Goal: Task Accomplishment & Management: Use online tool/utility

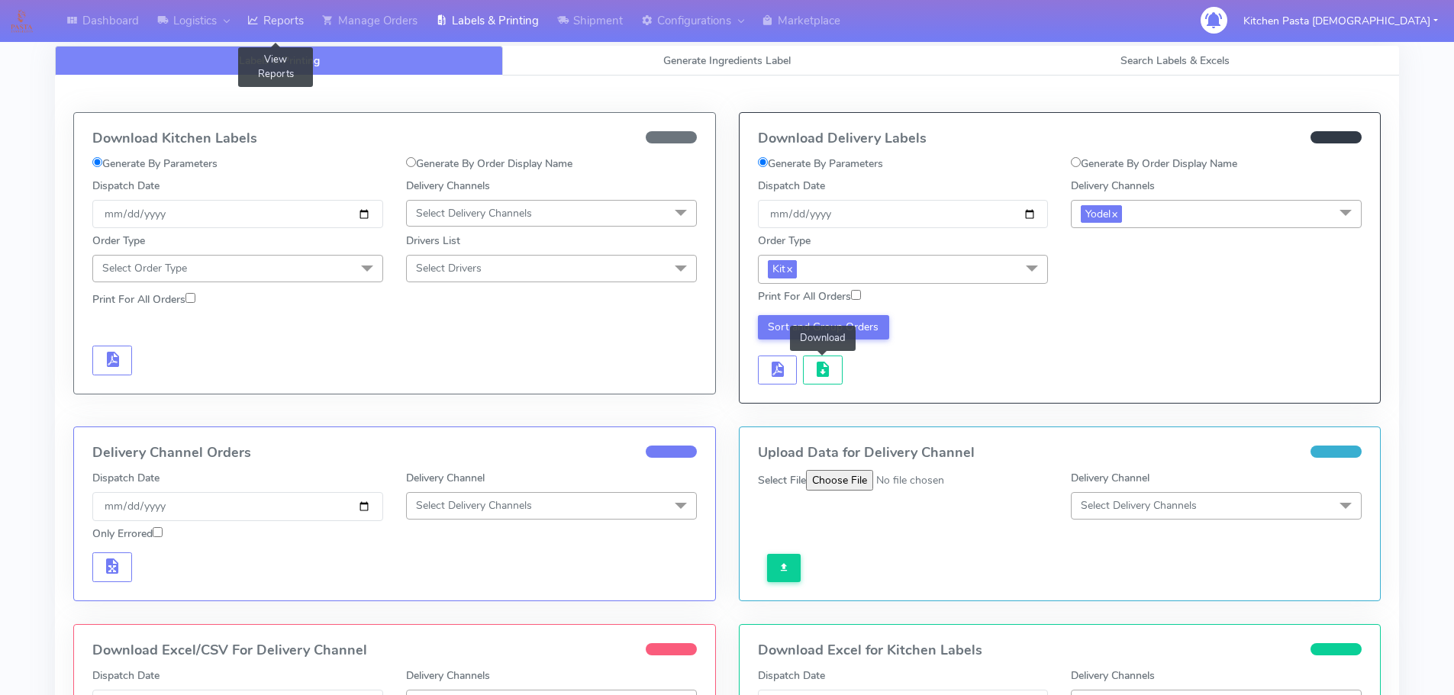
click at [290, 20] on link "Reports" at bounding box center [275, 21] width 75 height 42
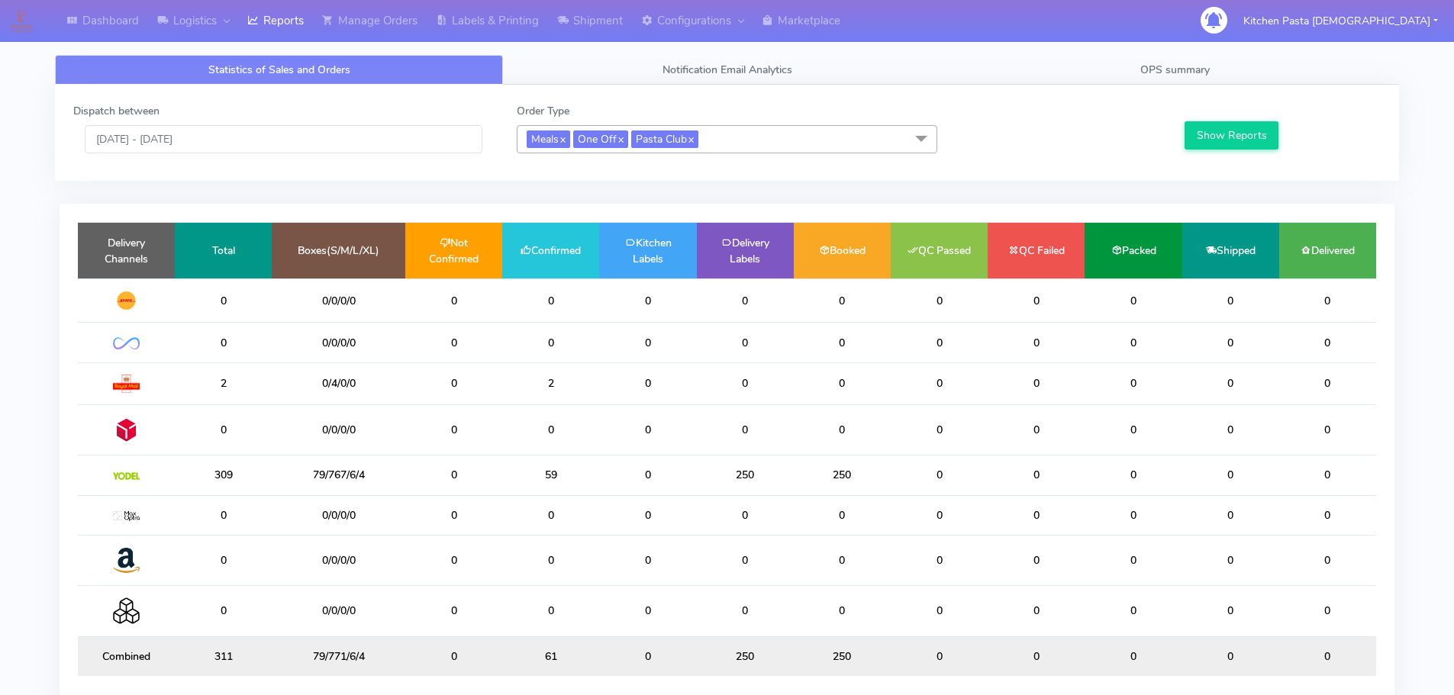
click at [437, 49] on div "Statistics of Sales and Orders Notification Email Analytics OPS summary Dispatc…" at bounding box center [727, 391] width 1367 height 690
click at [466, 29] on link "Labels & Printing" at bounding box center [487, 21] width 121 height 42
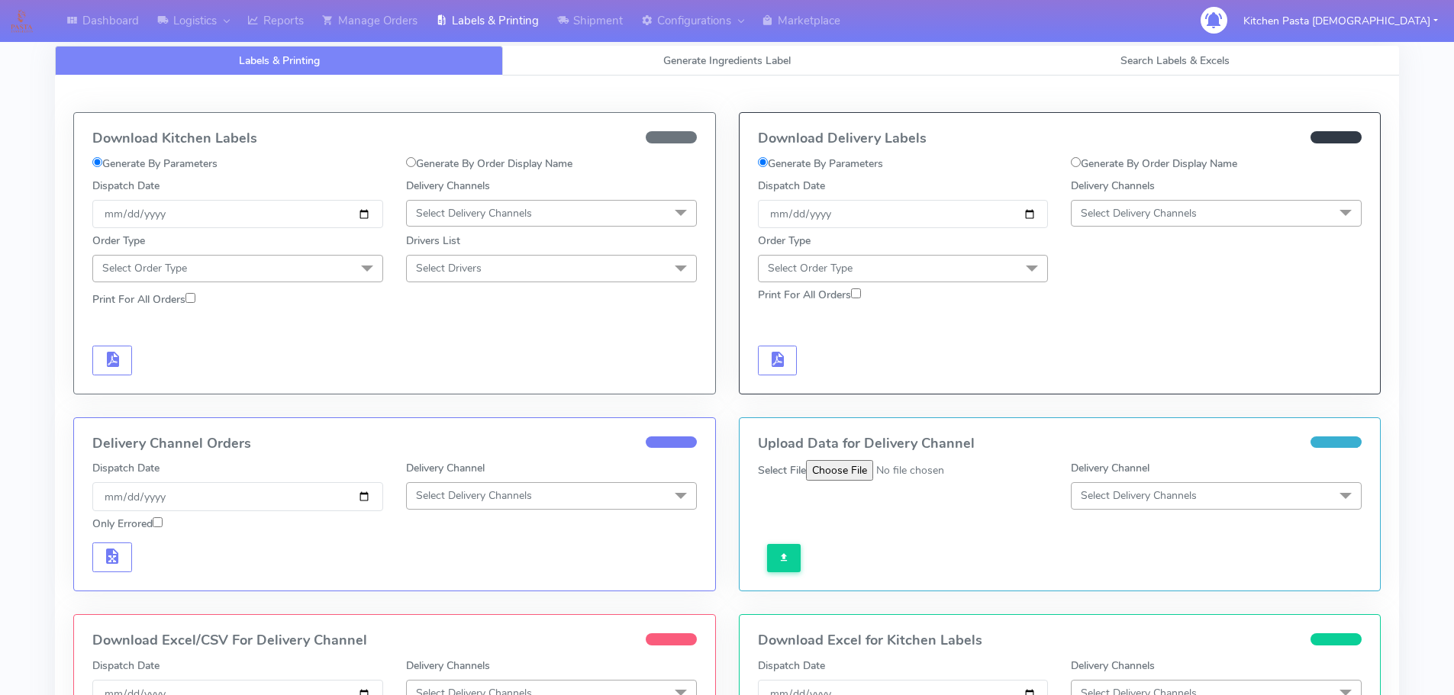
click at [453, 210] on span "Select Delivery Channels" at bounding box center [474, 213] width 116 height 15
click at [447, 390] on div "Yodel" at bounding box center [552, 385] width 274 height 16
click at [450, 212] on link "x" at bounding box center [449, 213] width 7 height 16
click at [452, 212] on span "Select Delivery Channels" at bounding box center [474, 213] width 116 height 15
click at [466, 328] on div "Royal Mail" at bounding box center [552, 335] width 274 height 16
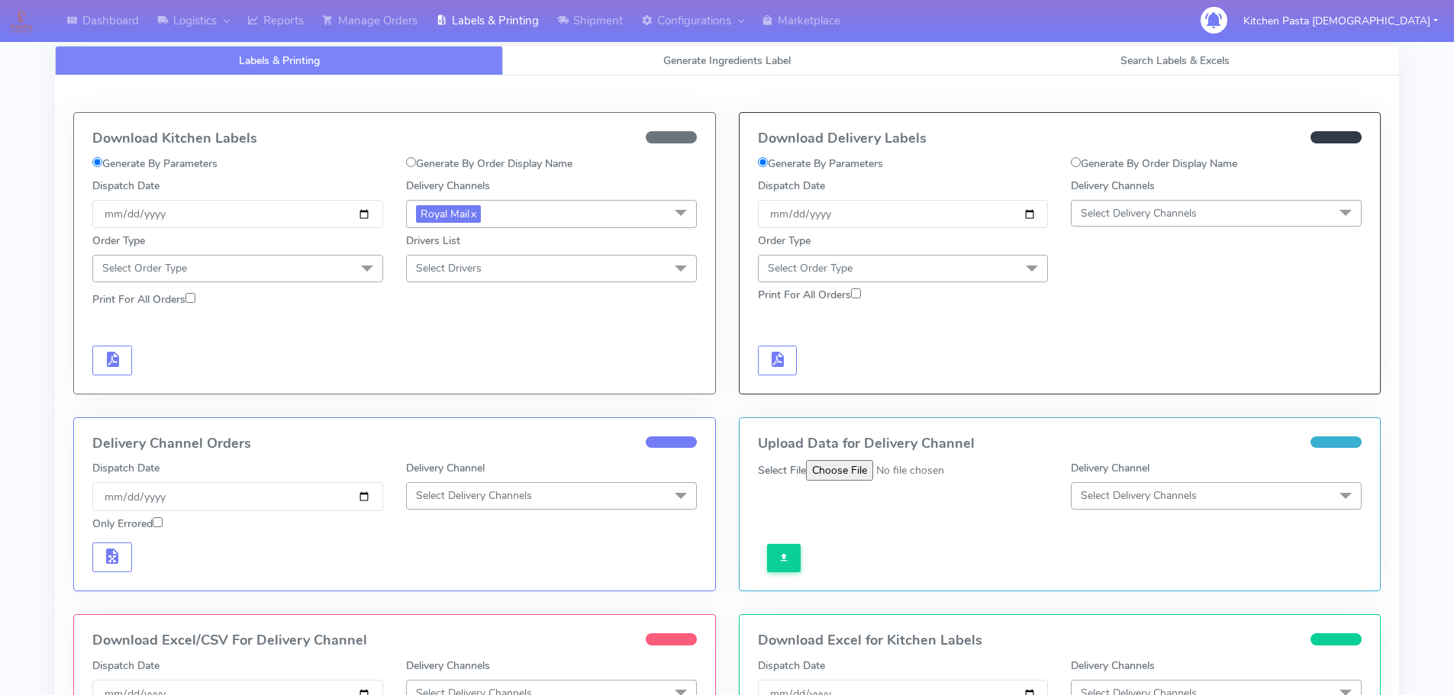
click at [339, 280] on span "Select Order Type" at bounding box center [237, 268] width 291 height 27
click at [269, 324] on li at bounding box center [237, 311] width 289 height 32
click at [269, 340] on div "Meal" at bounding box center [238, 340] width 274 height 16
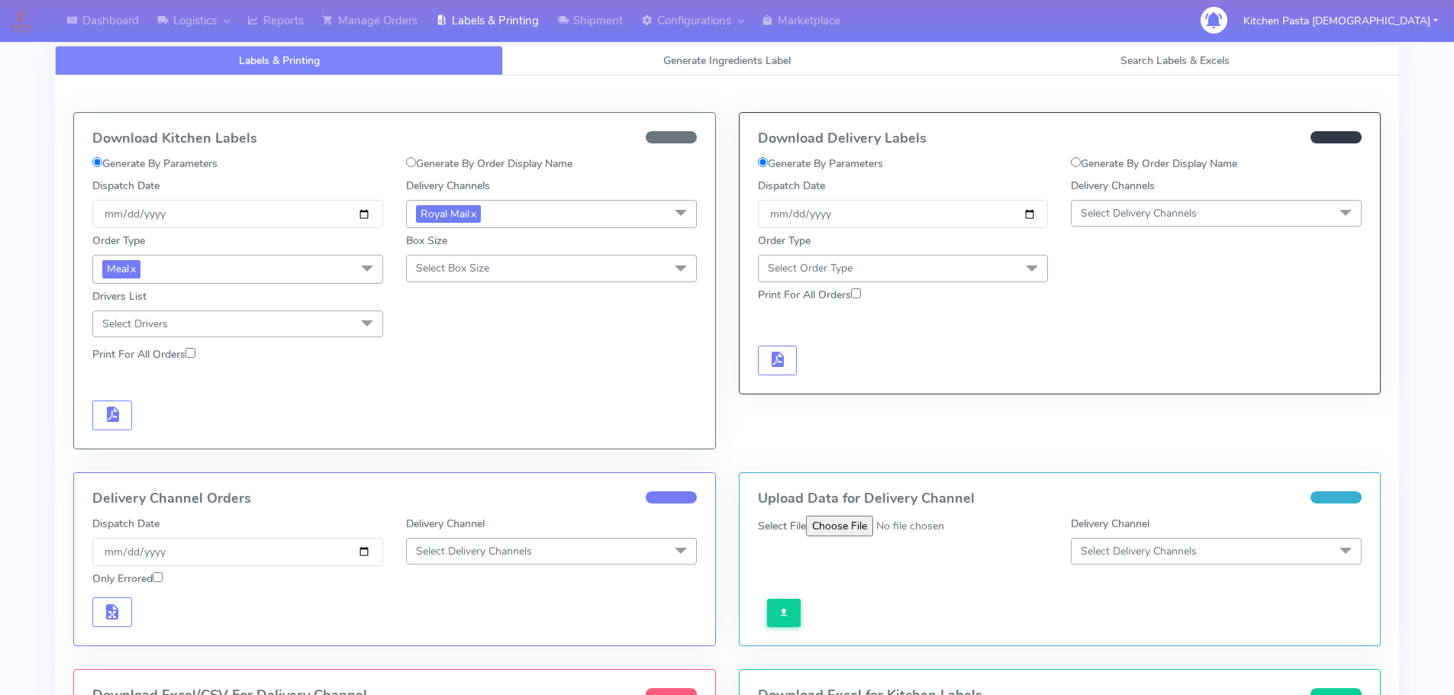
click at [479, 272] on span "Select Box Size" at bounding box center [452, 268] width 73 height 15
click at [473, 397] on div "Medium" at bounding box center [552, 390] width 274 height 16
click at [113, 414] on span "button" at bounding box center [112, 418] width 18 height 15
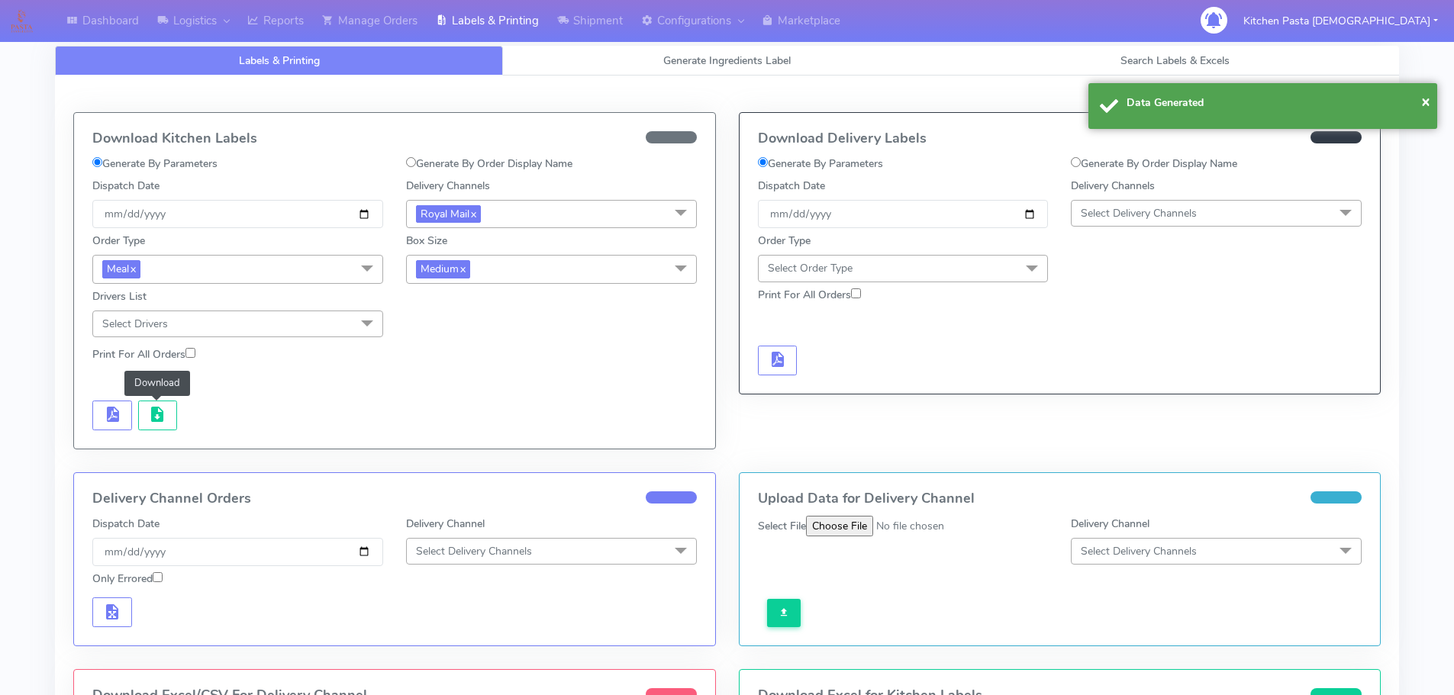
click at [153, 414] on span "button" at bounding box center [157, 418] width 18 height 15
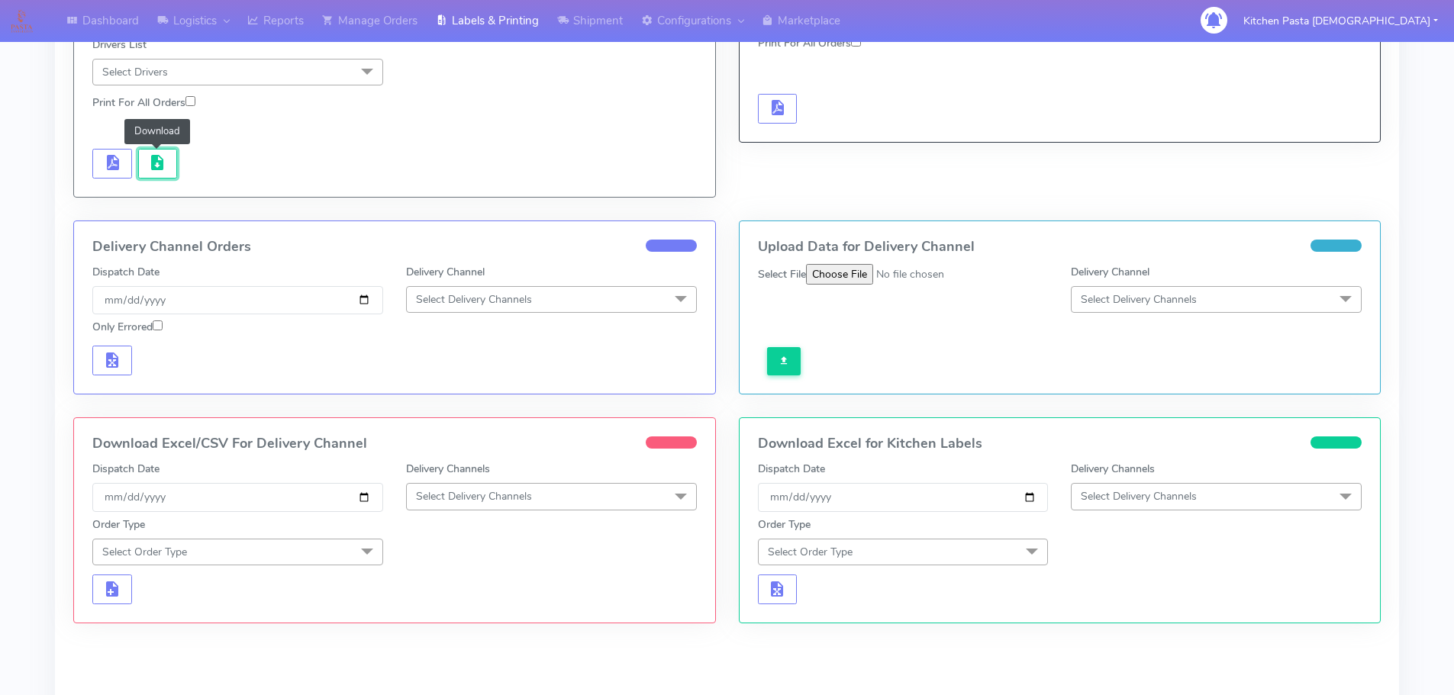
scroll to position [363, 0]
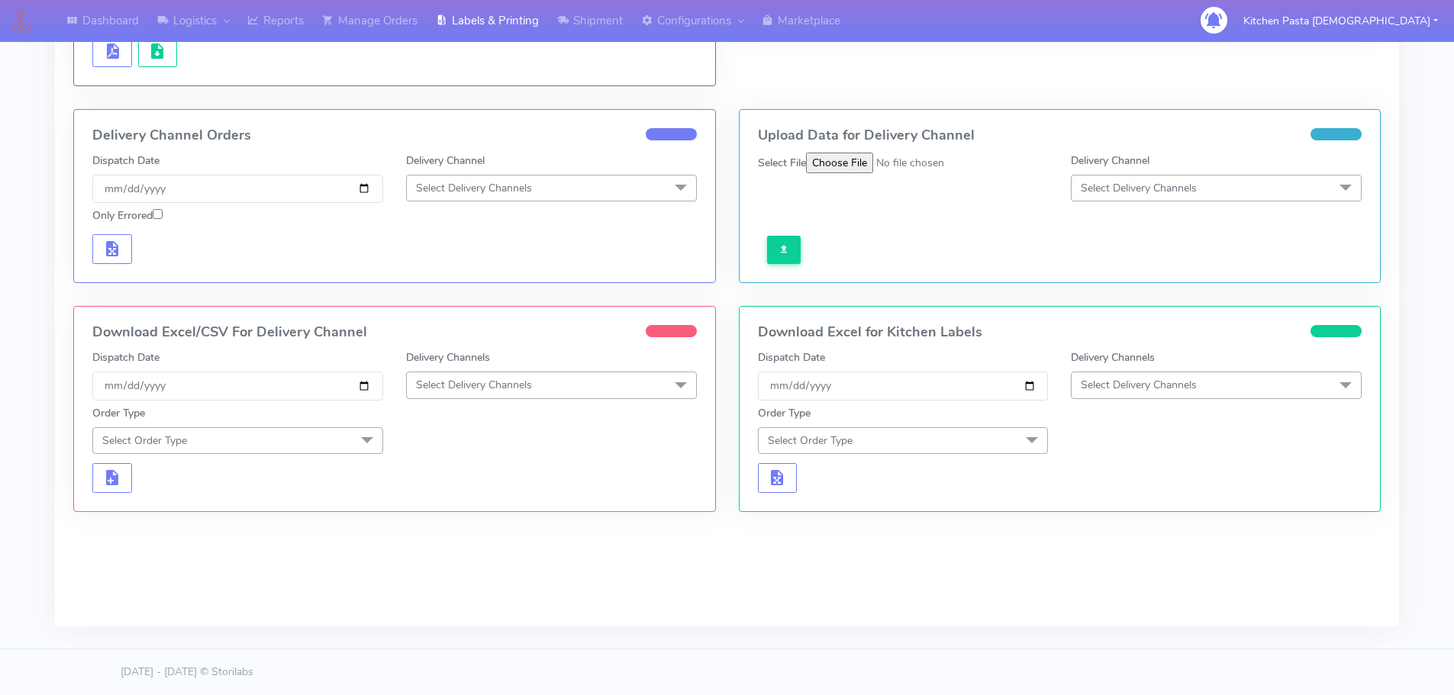
click at [502, 394] on span "Select Delivery Channels" at bounding box center [551, 385] width 291 height 27
click at [446, 563] on div "Yodel" at bounding box center [552, 558] width 274 height 16
checkbox input "true"
click at [481, 397] on span "Yodel x" at bounding box center [551, 386] width 291 height 28
click at [450, 501] on div "Royal Mail" at bounding box center [552, 509] width 274 height 16
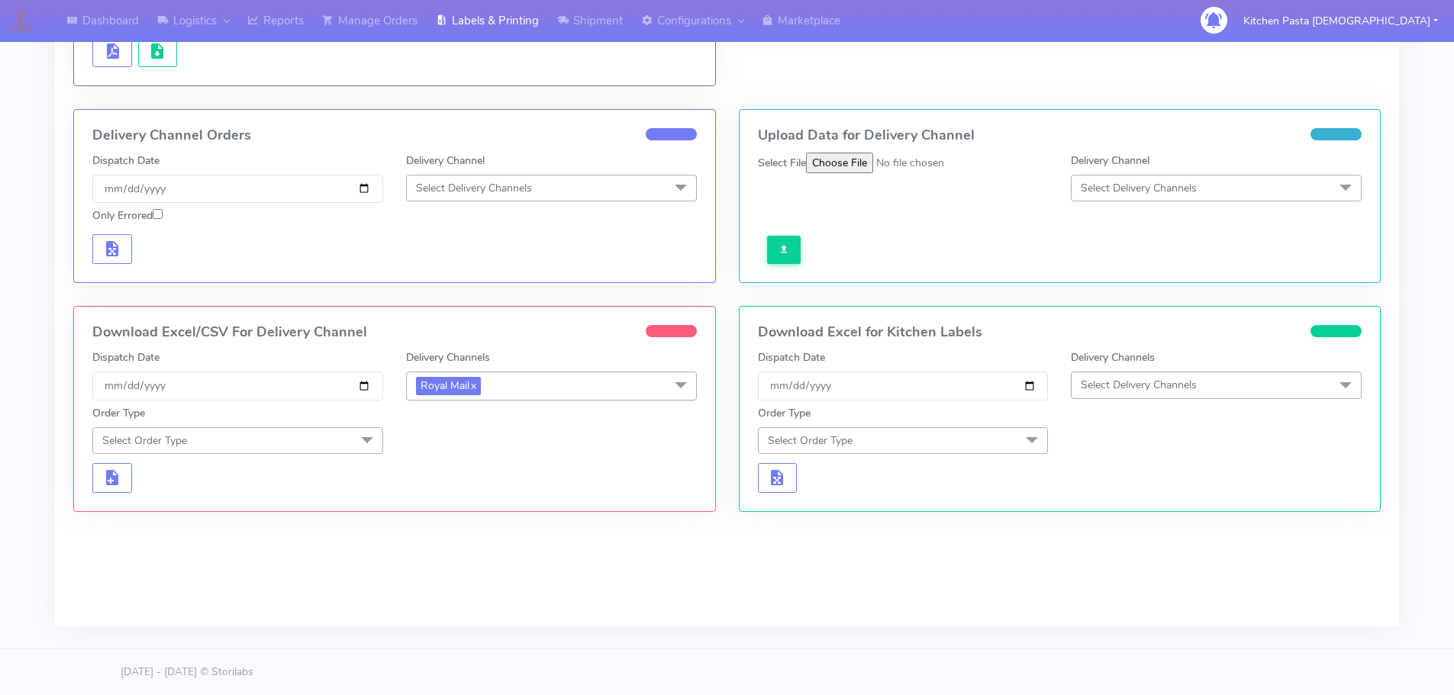
drag, startPoint x: 344, startPoint y: 455, endPoint x: 278, endPoint y: 505, distance: 82.9
click at [342, 458] on form "Dispatch Date [DATE] Delivery Channels Royal Mail x DHL OnFleet Royal Mail DPD …" at bounding box center [394, 422] width 605 height 144
click at [323, 431] on span "Select Order Type" at bounding box center [237, 440] width 291 height 27
click at [273, 508] on div "Meal" at bounding box center [238, 512] width 274 height 16
click at [434, 440] on span "Select Box Size" at bounding box center [452, 441] width 73 height 15
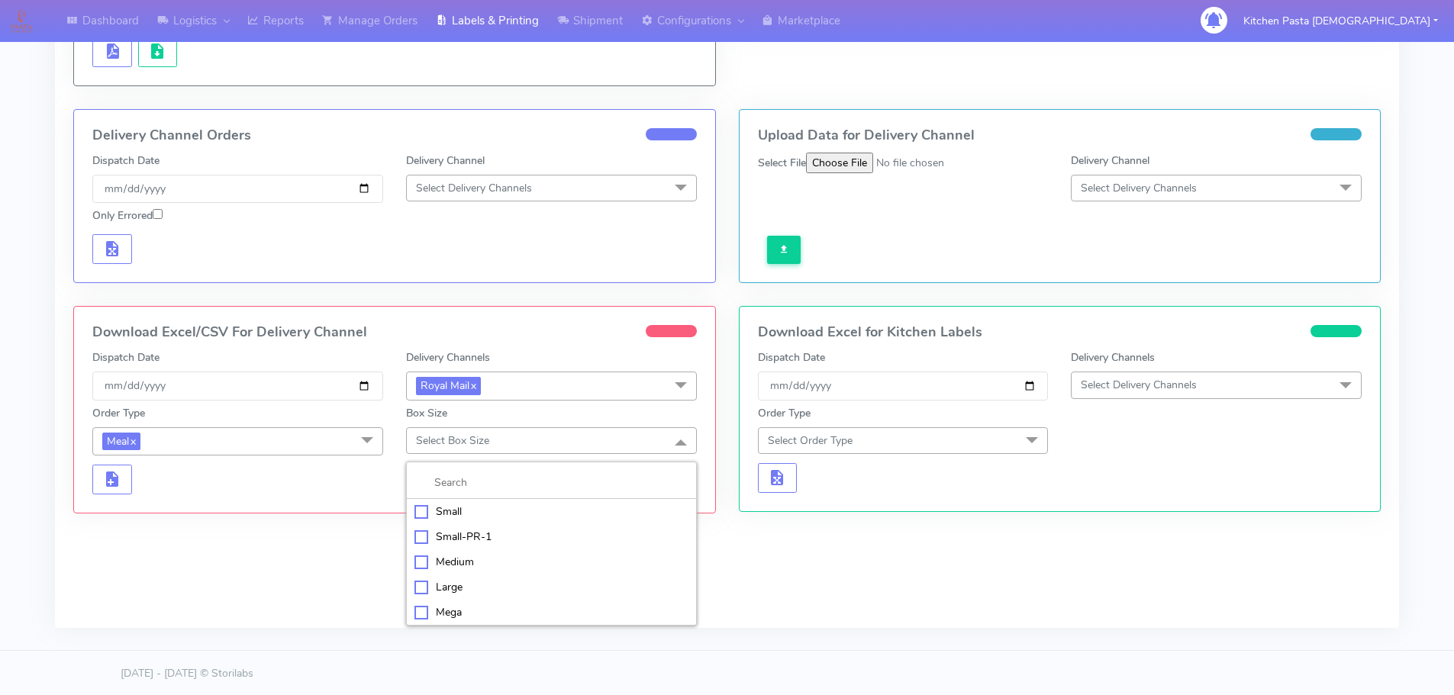
click at [464, 555] on div "Medium" at bounding box center [552, 562] width 274 height 16
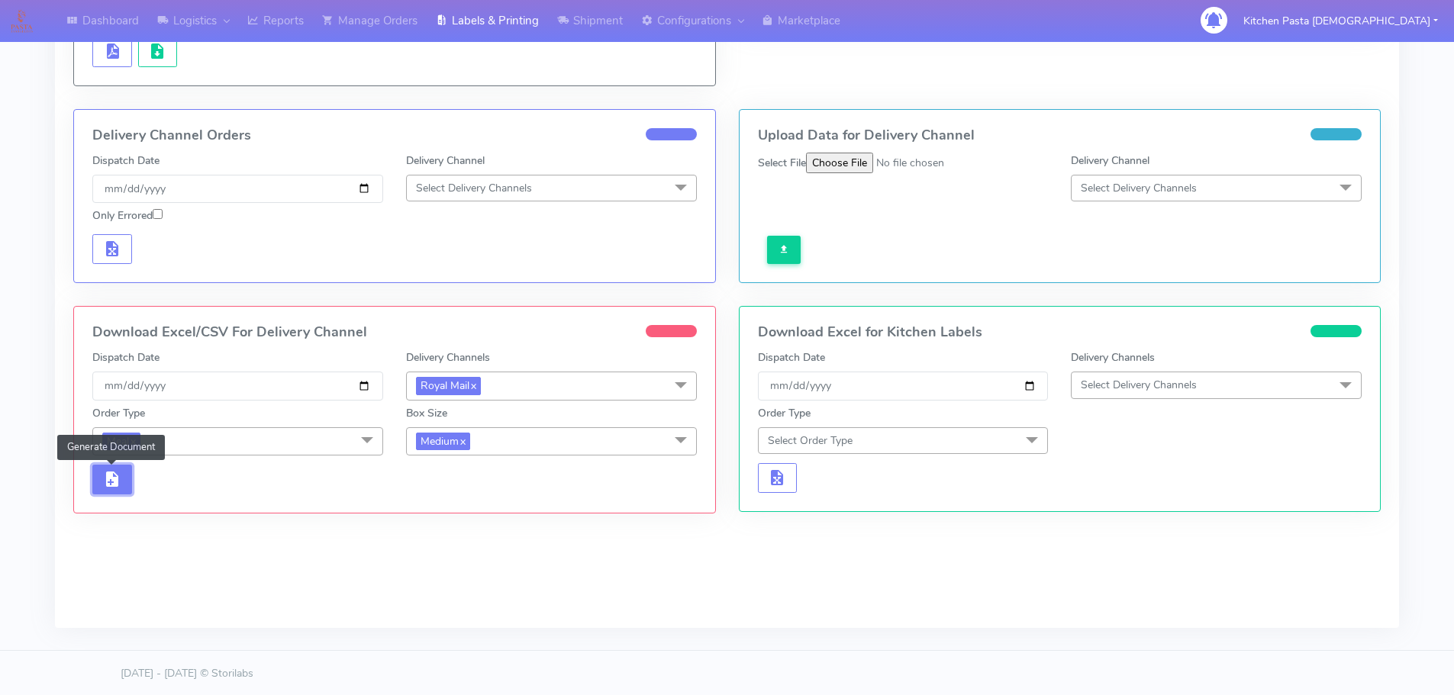
click at [115, 476] on span "button" at bounding box center [112, 483] width 18 height 15
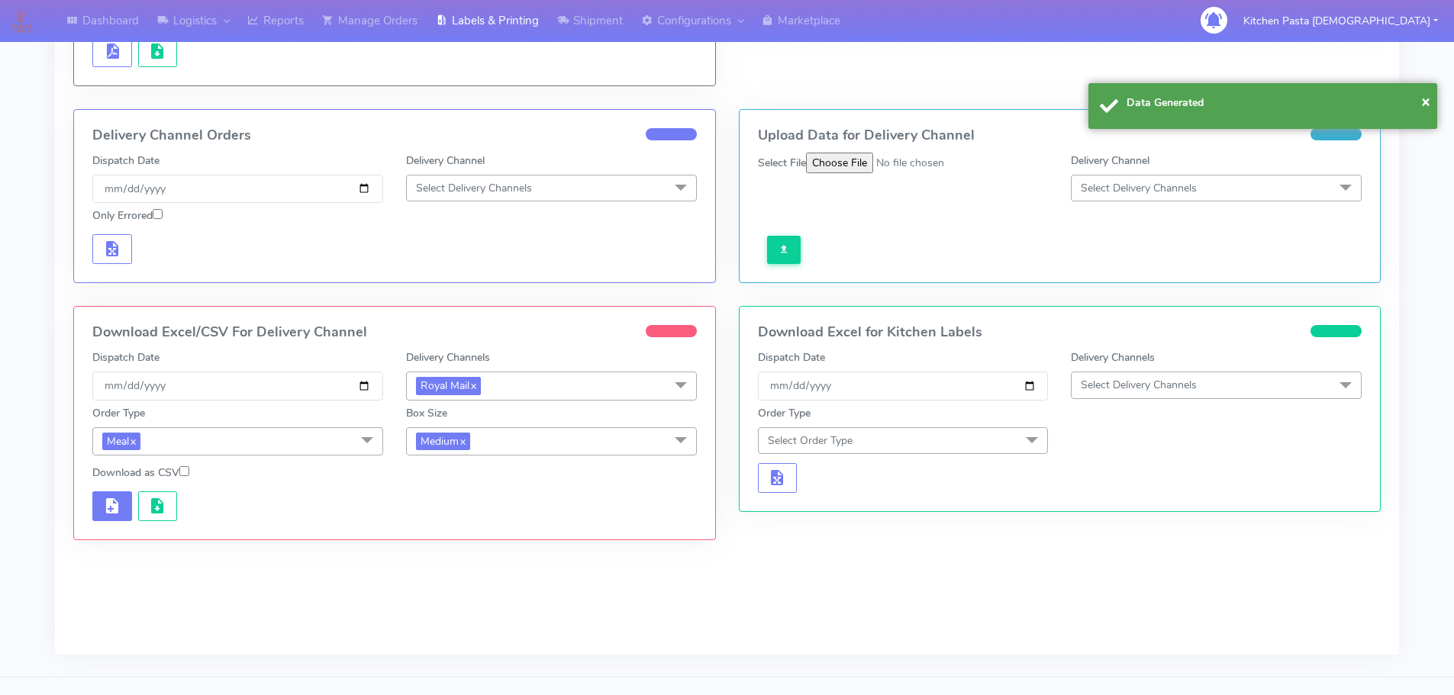
click at [150, 482] on div "Download as CSV" at bounding box center [238, 476] width 314 height 22
click at [148, 517] on button "button" at bounding box center [158, 507] width 40 height 30
